Goal: Task Accomplishment & Management: Manage account settings

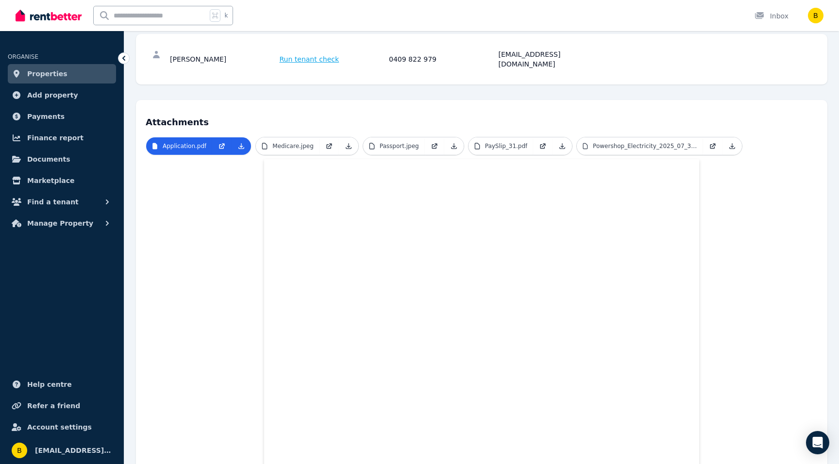
scroll to position [136, 0]
click at [31, 156] on span "Documents" at bounding box center [48, 159] width 43 height 12
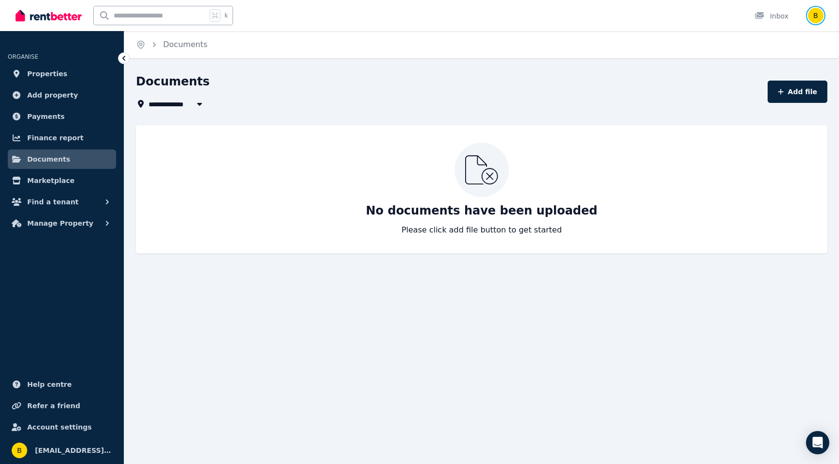
click at [813, 13] on img "button" at bounding box center [816, 16] width 16 height 16
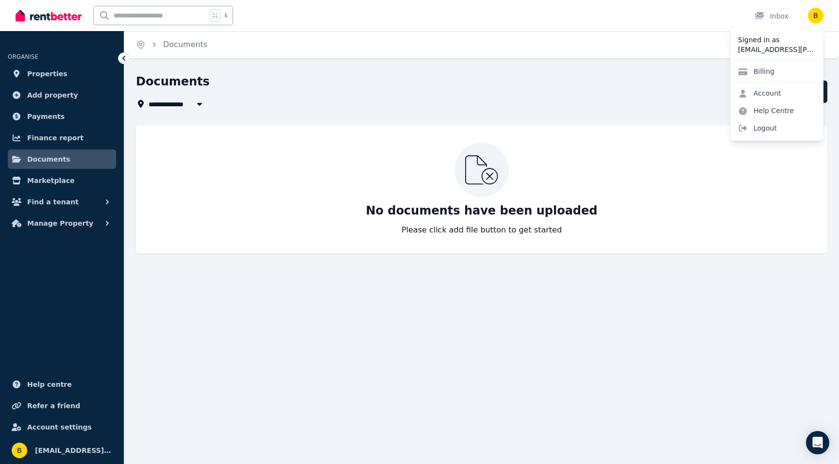
click at [665, 60] on div "**********" at bounding box center [419, 232] width 839 height 464
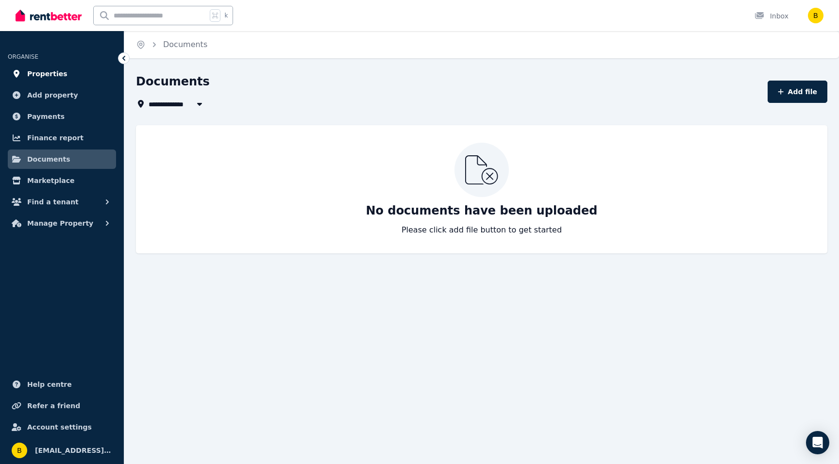
click at [41, 70] on span "Properties" at bounding box center [47, 74] width 40 height 12
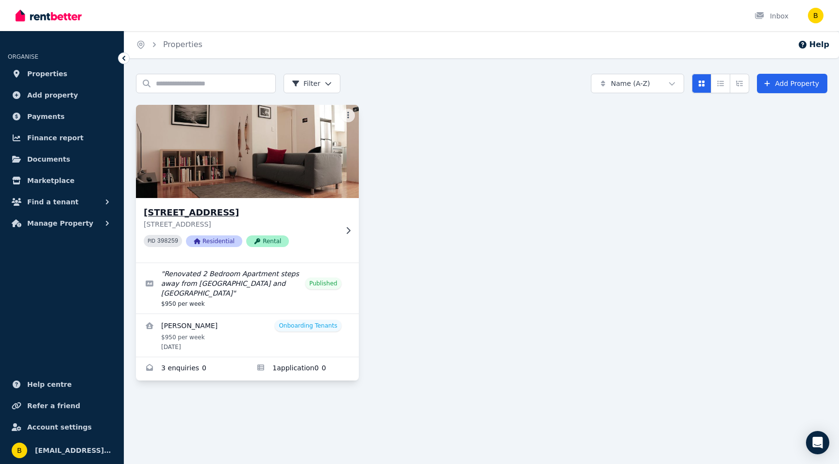
click at [210, 183] on img at bounding box center [248, 151] width 234 height 98
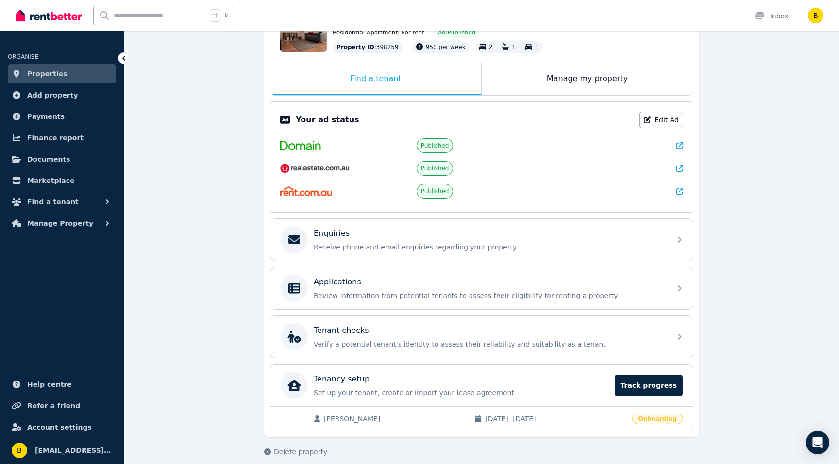
scroll to position [131, 0]
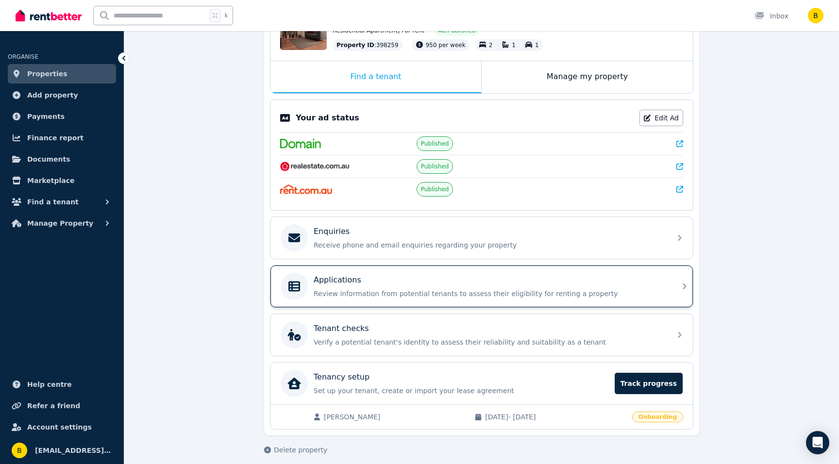
click at [333, 289] on p "Review information from potential tenants to assess their eligibility for renti…" at bounding box center [490, 294] width 352 height 10
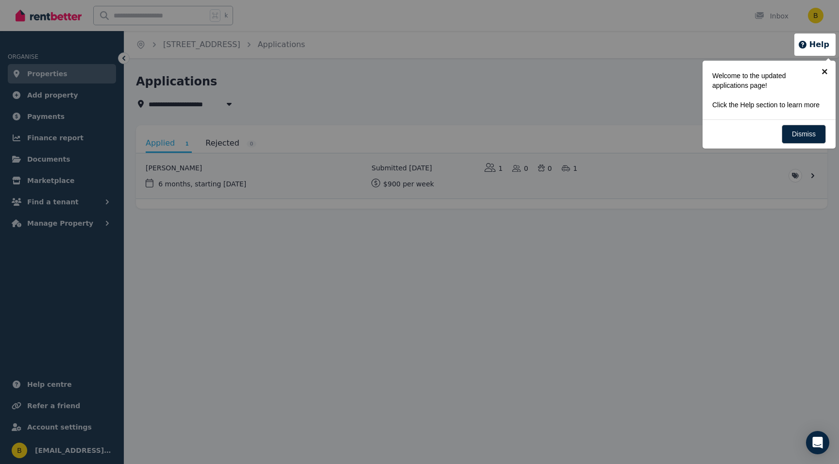
click at [824, 70] on link "×" at bounding box center [825, 72] width 22 height 22
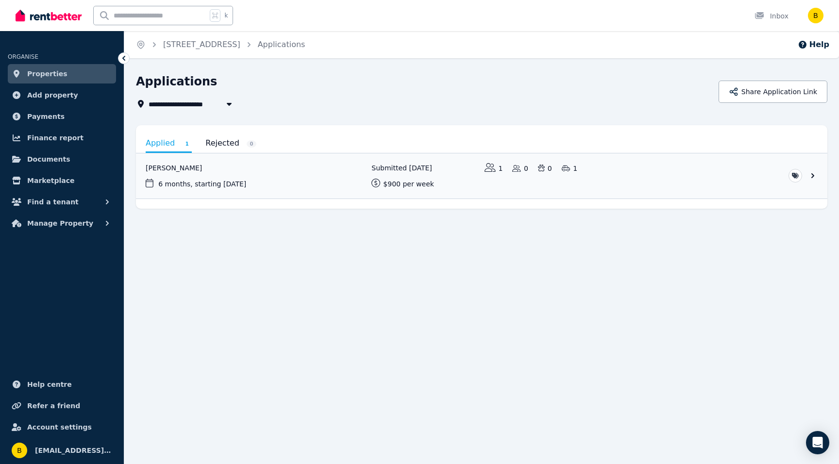
click at [159, 144] on link "Applied 1" at bounding box center [169, 144] width 46 height 18
click at [809, 170] on link "View application: Charles Boyle" at bounding box center [481, 175] width 691 height 45
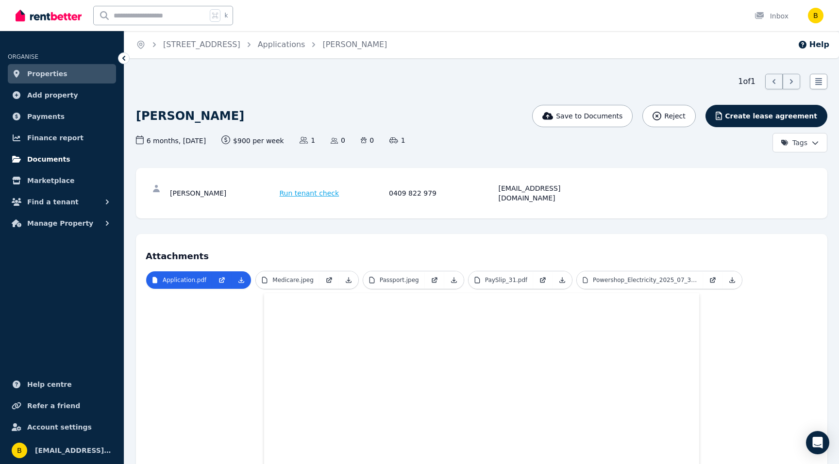
click at [53, 157] on span "Documents" at bounding box center [48, 159] width 43 height 12
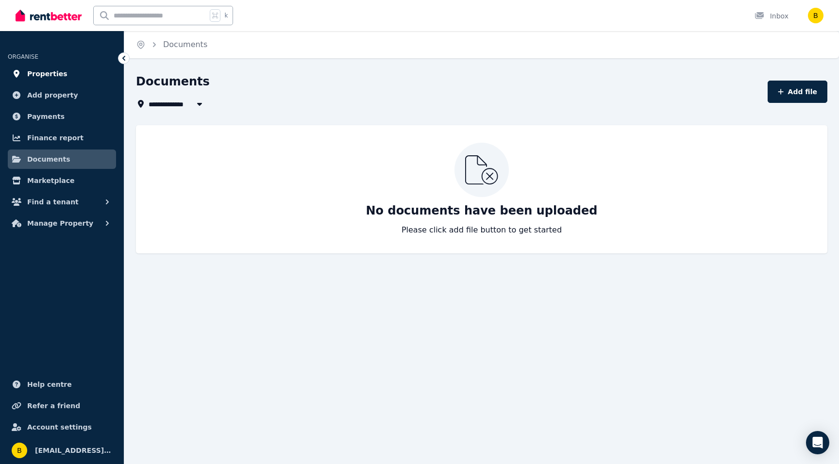
click at [38, 76] on span "Properties" at bounding box center [47, 74] width 40 height 12
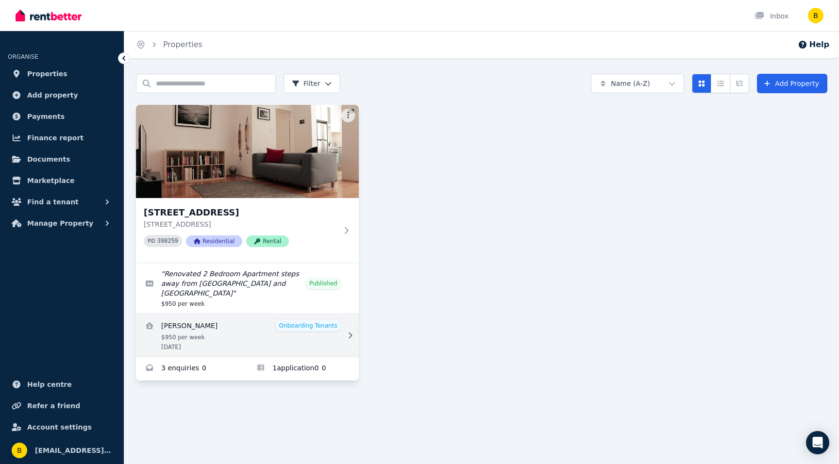
click at [327, 326] on link "View details for Charles Boyle" at bounding box center [247, 335] width 223 height 43
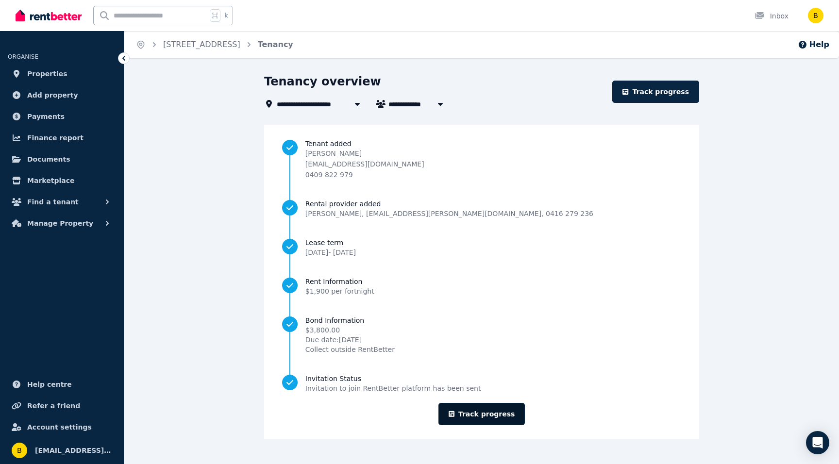
click at [491, 414] on link "Track progress" at bounding box center [481, 414] width 87 height 22
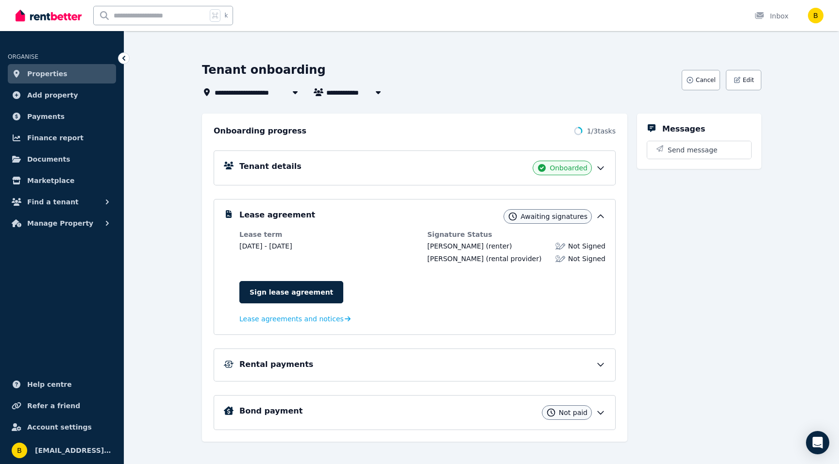
scroll to position [38, 0]
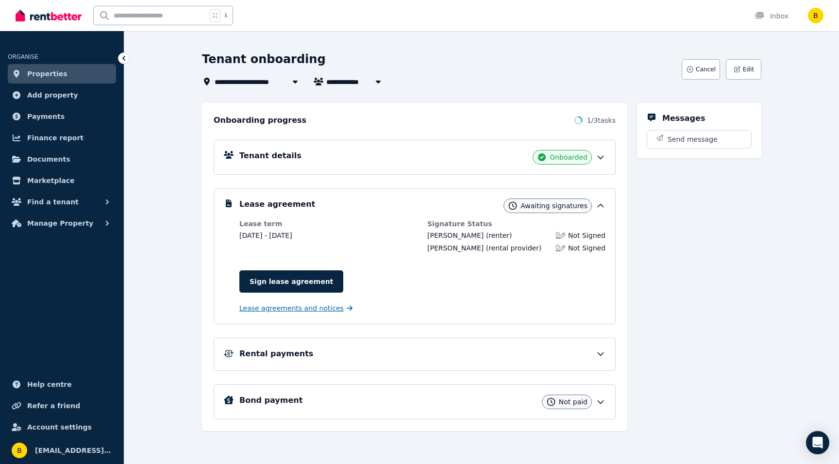
click at [260, 311] on span "Lease agreements and notices" at bounding box center [291, 308] width 104 height 10
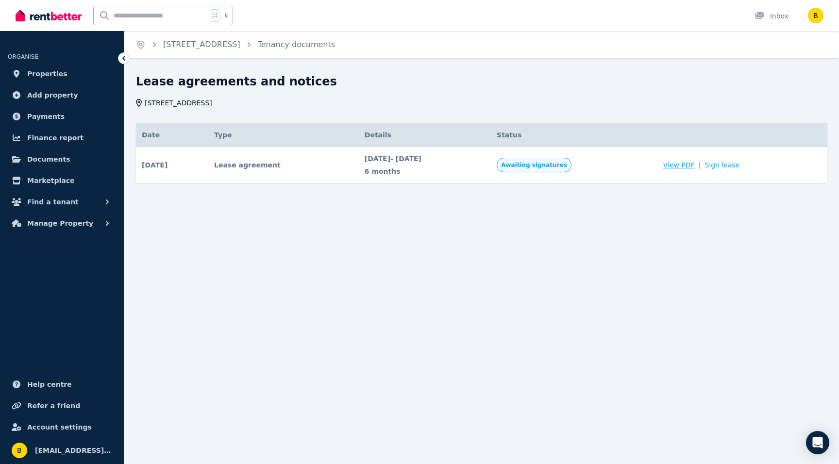
click at [695, 165] on span "View PDF" at bounding box center [679, 165] width 32 height 10
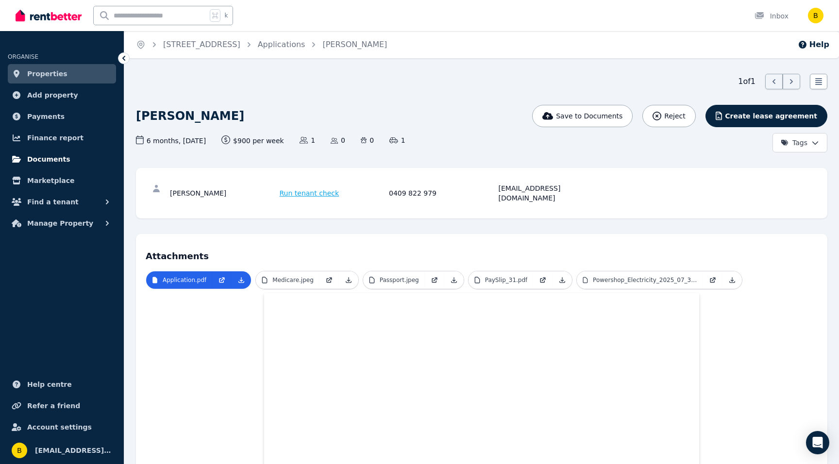
click at [41, 157] on span "Documents" at bounding box center [48, 159] width 43 height 12
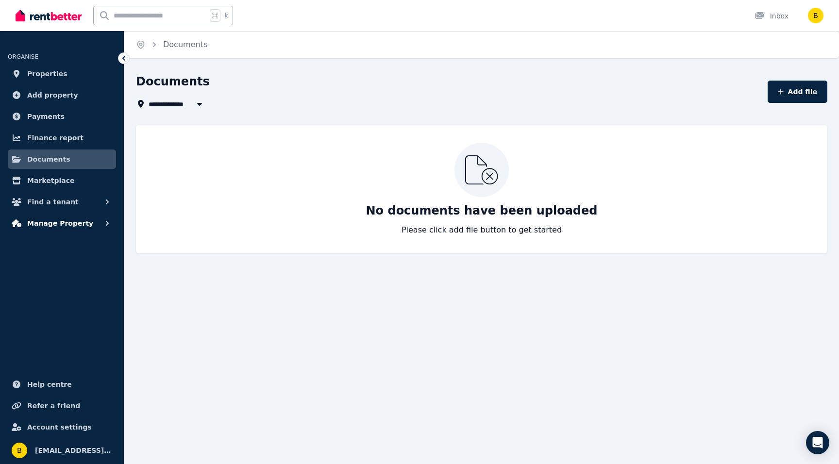
click at [33, 219] on span "Manage Property" at bounding box center [60, 224] width 66 height 12
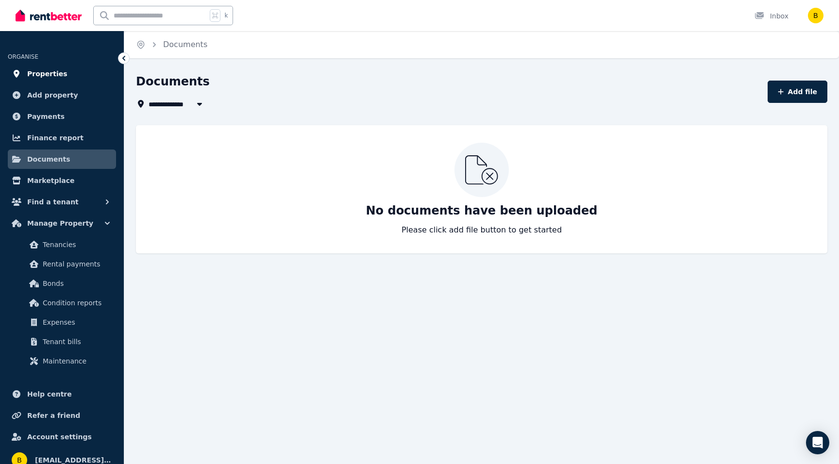
click at [46, 69] on span "Properties" at bounding box center [47, 74] width 40 height 12
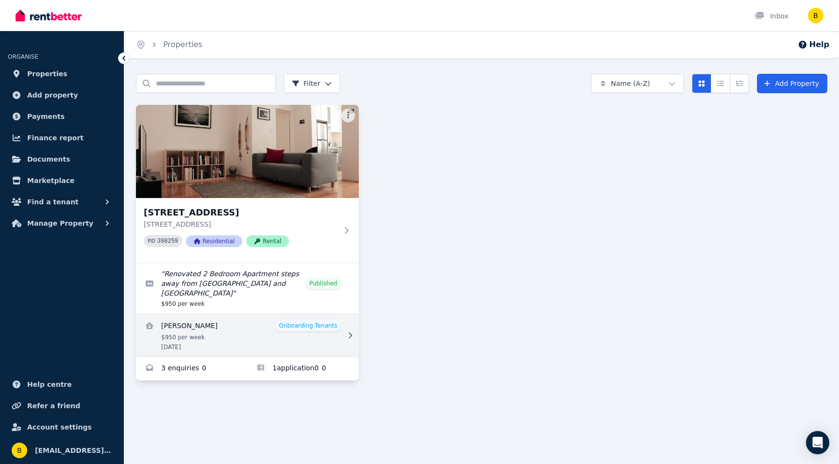
click at [304, 322] on link "View details for Charles Boyle" at bounding box center [247, 335] width 223 height 43
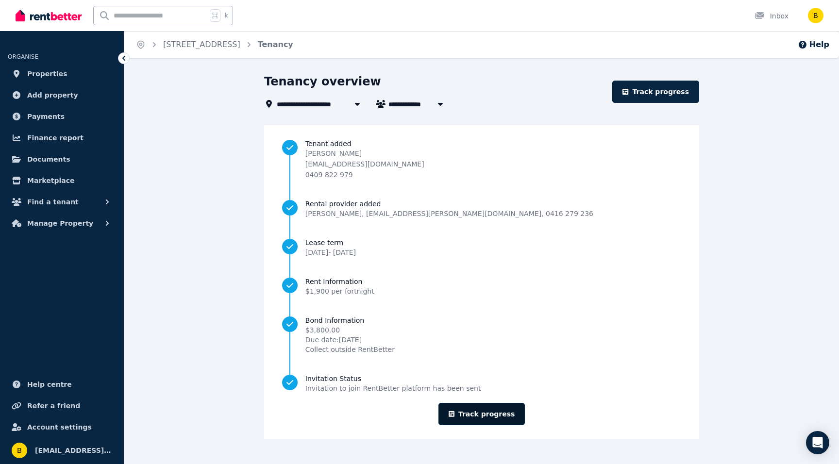
click at [454, 411] on icon at bounding box center [452, 414] width 6 height 7
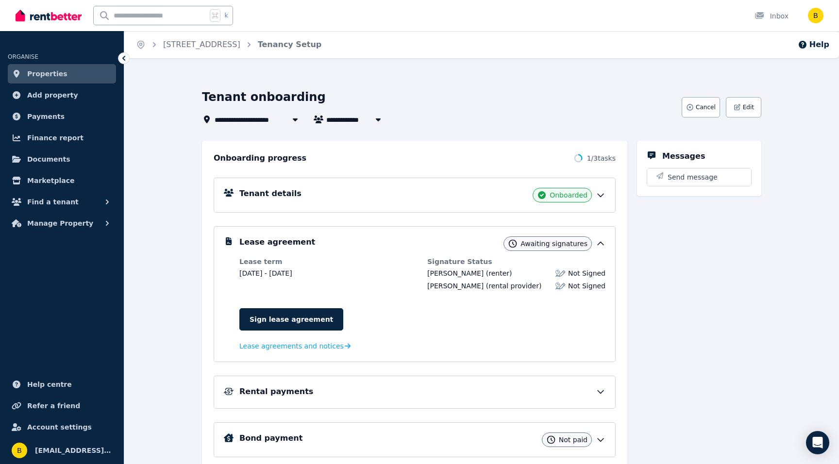
scroll to position [38, 0]
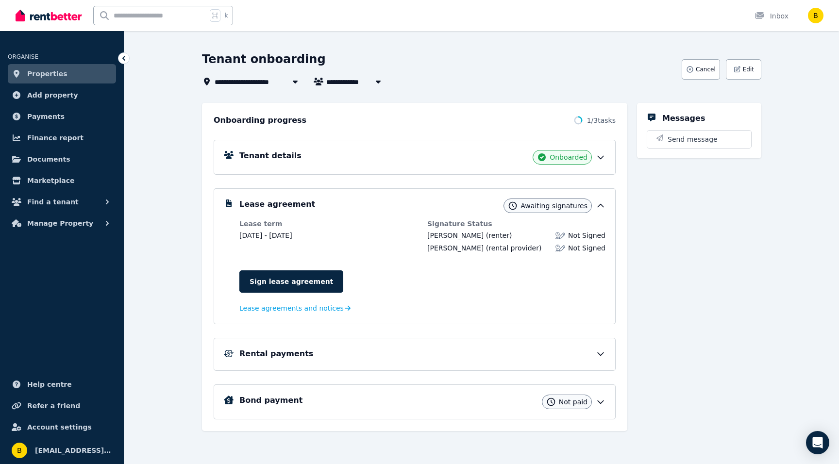
click at [588, 348] on div "Rental payments" at bounding box center [422, 354] width 366 height 12
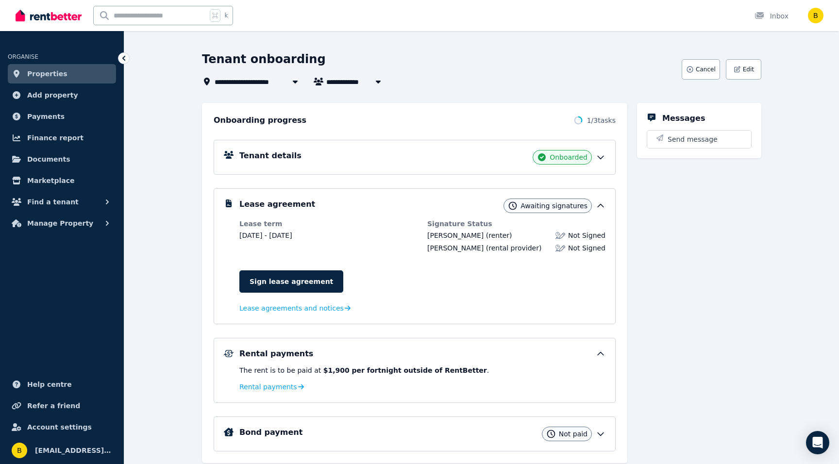
click at [588, 348] on div "Rental payments" at bounding box center [422, 354] width 366 height 12
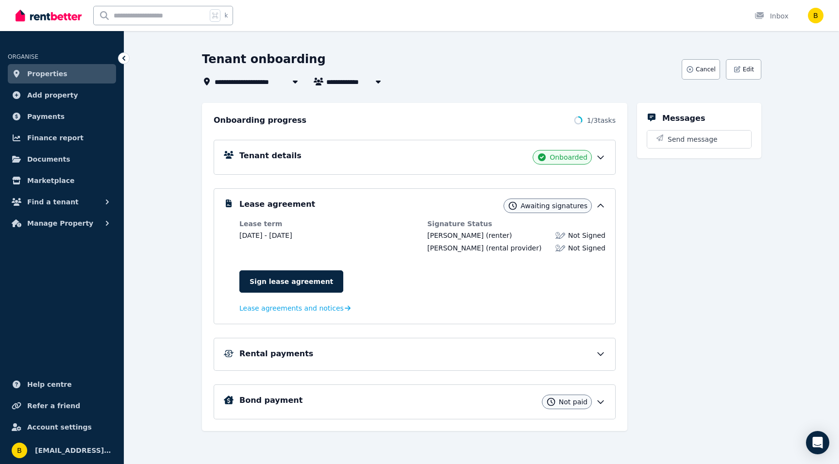
click at [550, 358] on div "Rental payments" at bounding box center [422, 354] width 366 height 12
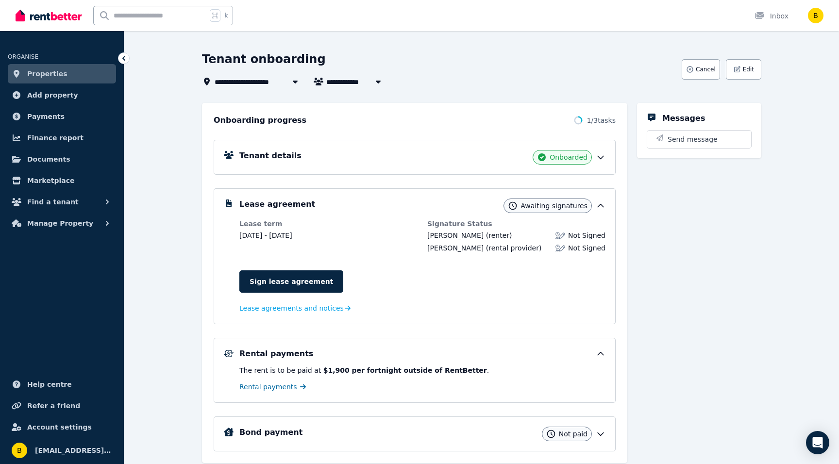
click at [275, 385] on span "Rental payments" at bounding box center [268, 387] width 58 height 10
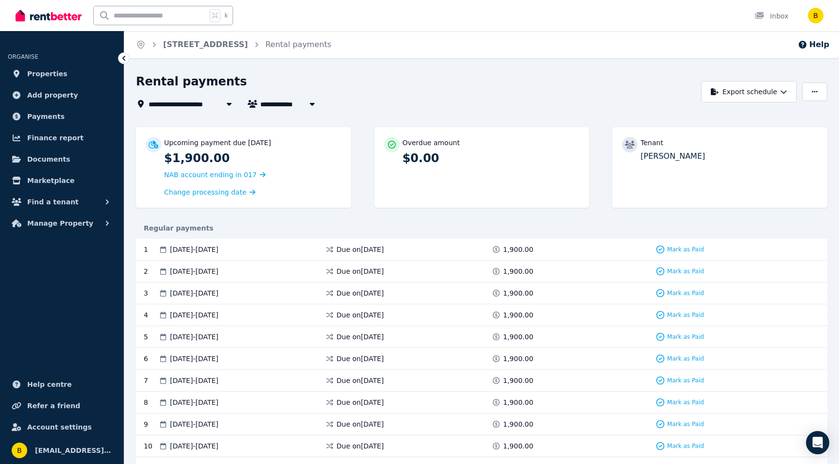
click at [121, 54] on icon at bounding box center [124, 58] width 10 height 10
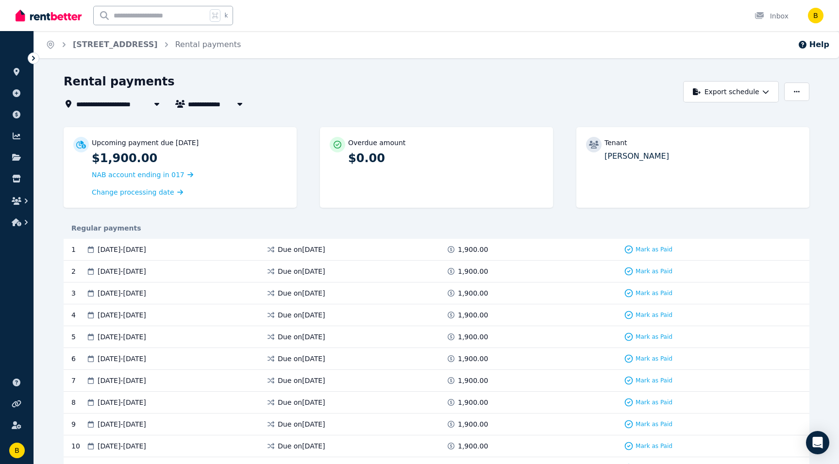
click at [121, 54] on ol "Home [STREET_ADDRESS] Rental payments" at bounding box center [143, 44] width 218 height 27
click at [33, 58] on icon at bounding box center [34, 58] width 10 height 10
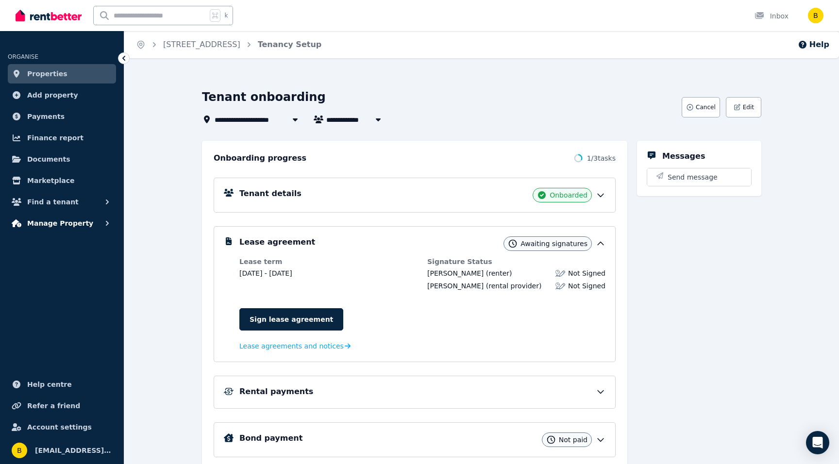
click at [53, 224] on span "Manage Property" at bounding box center [60, 224] width 66 height 12
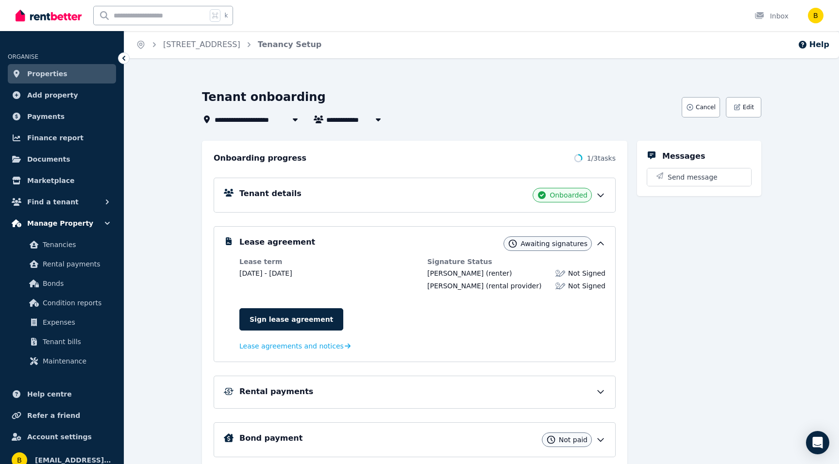
click at [53, 224] on span "Manage Property" at bounding box center [60, 224] width 66 height 12
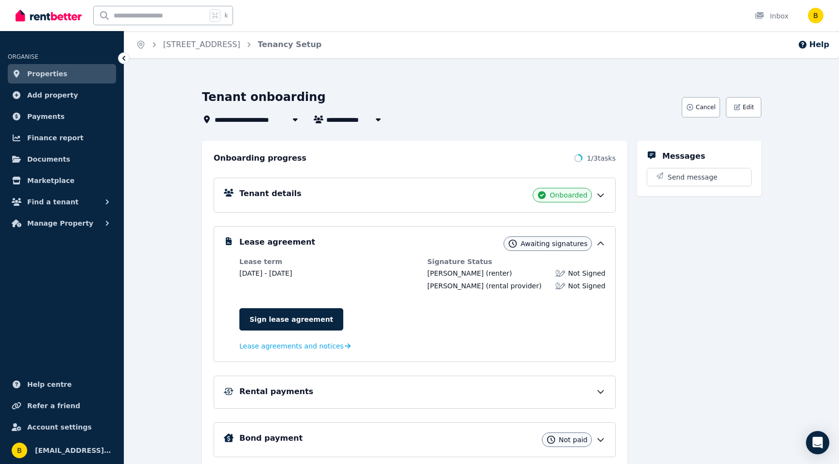
click at [37, 71] on span "Properties" at bounding box center [47, 74] width 40 height 12
